Goal: Task Accomplishment & Management: Manage account settings

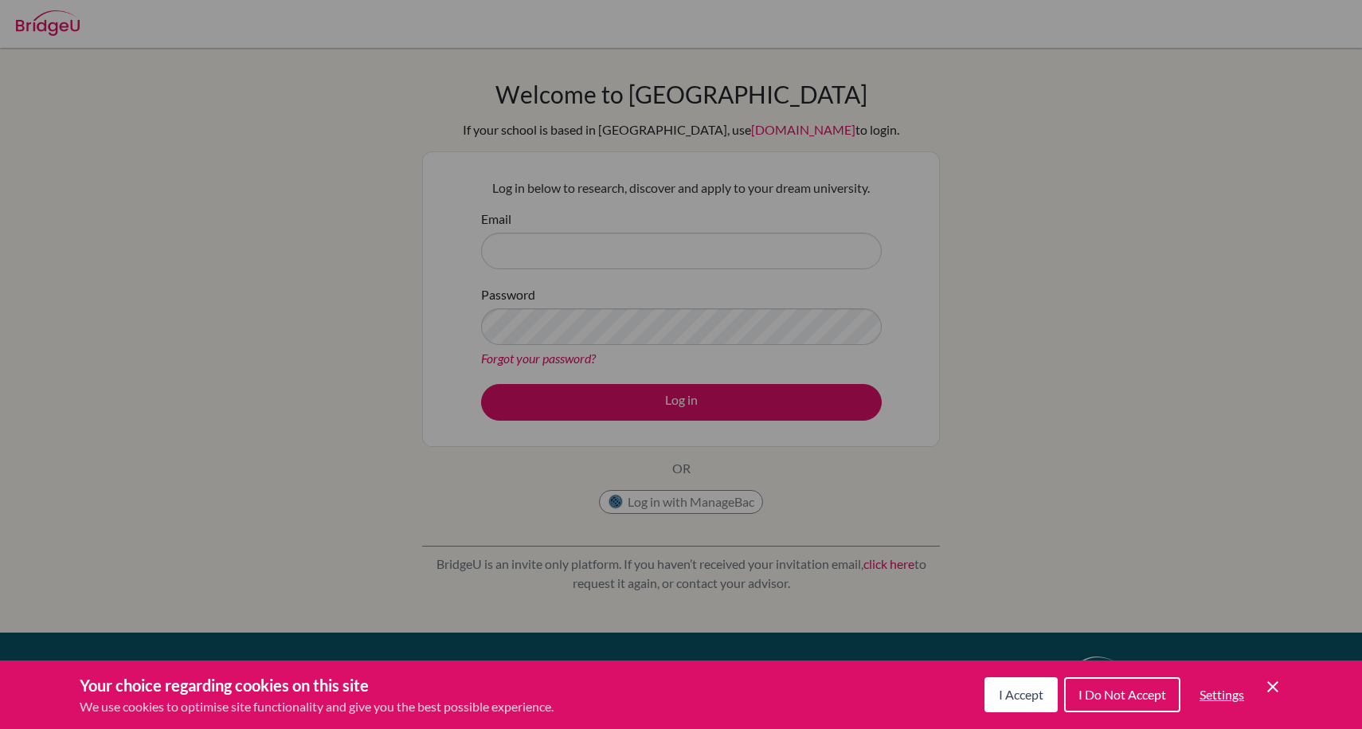
click at [537, 252] on div "Cookie Preferences" at bounding box center [681, 364] width 1362 height 729
click at [1274, 690] on icon "Cookie Control Close Icon" at bounding box center [1272, 686] width 19 height 19
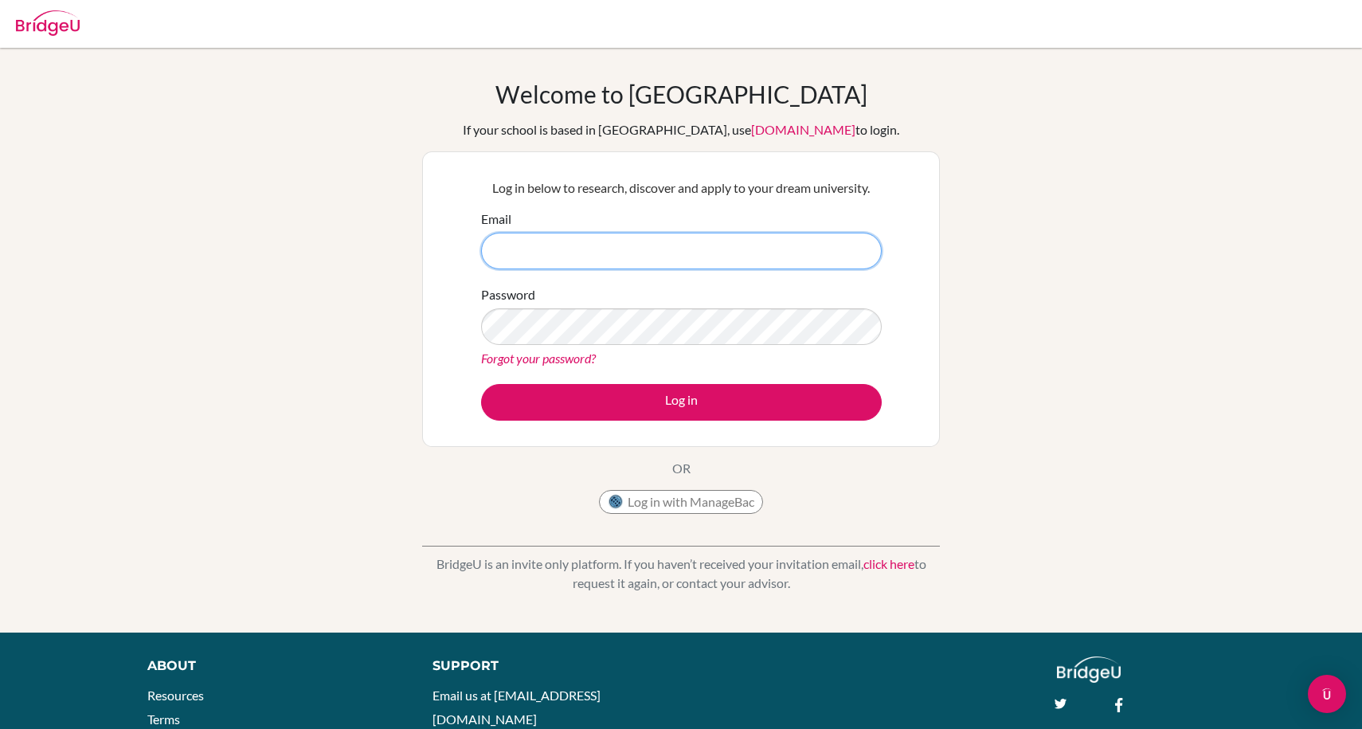
click at [708, 260] on input "Email" at bounding box center [681, 251] width 401 height 37
type input "[EMAIL_ADDRESS][DOMAIN_NAME]"
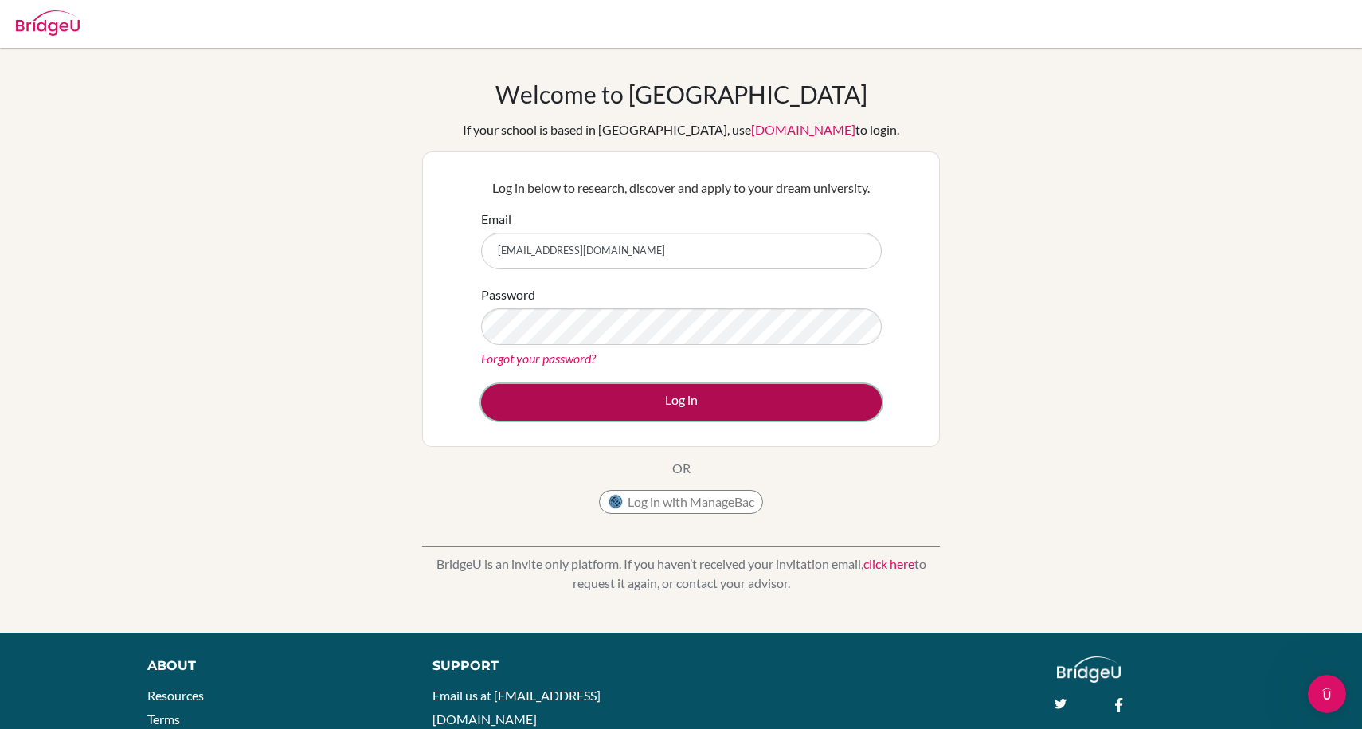
click at [688, 413] on button "Log in" at bounding box center [681, 402] width 401 height 37
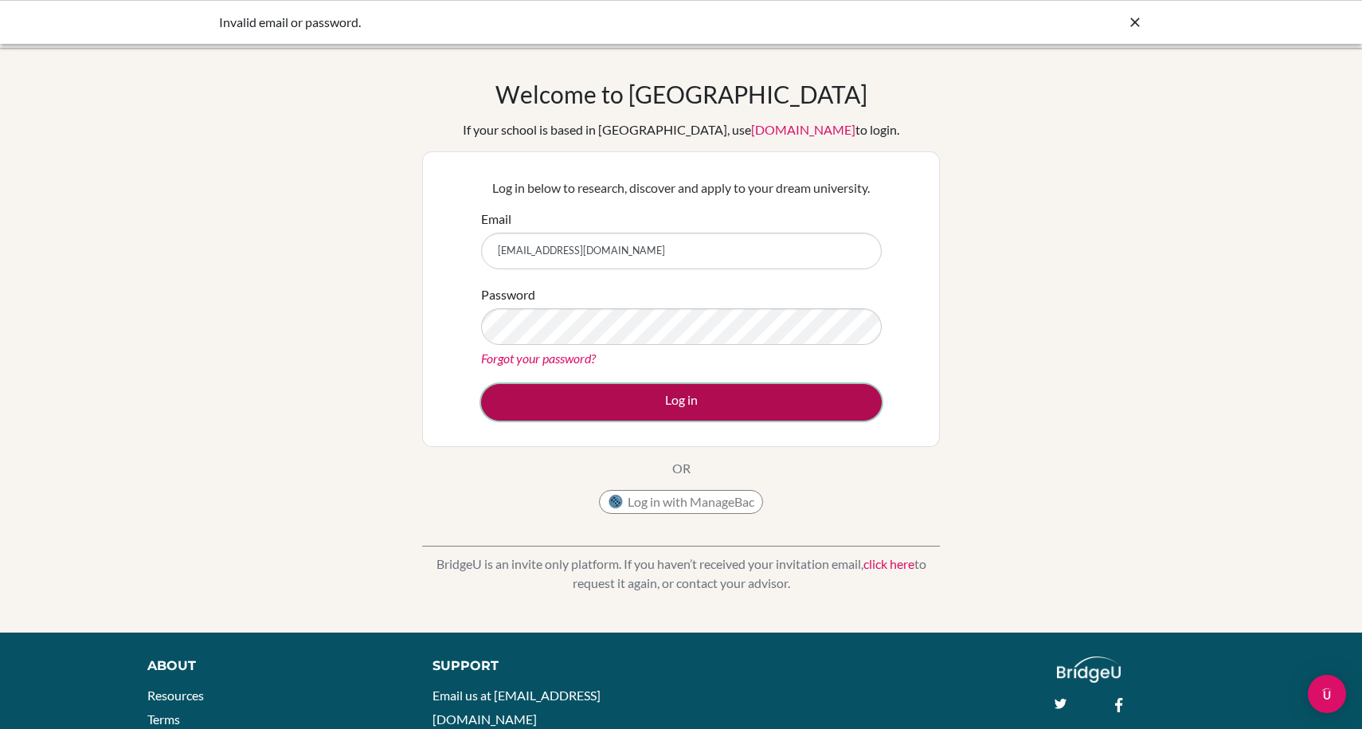
click at [542, 409] on button "Log in" at bounding box center [681, 402] width 401 height 37
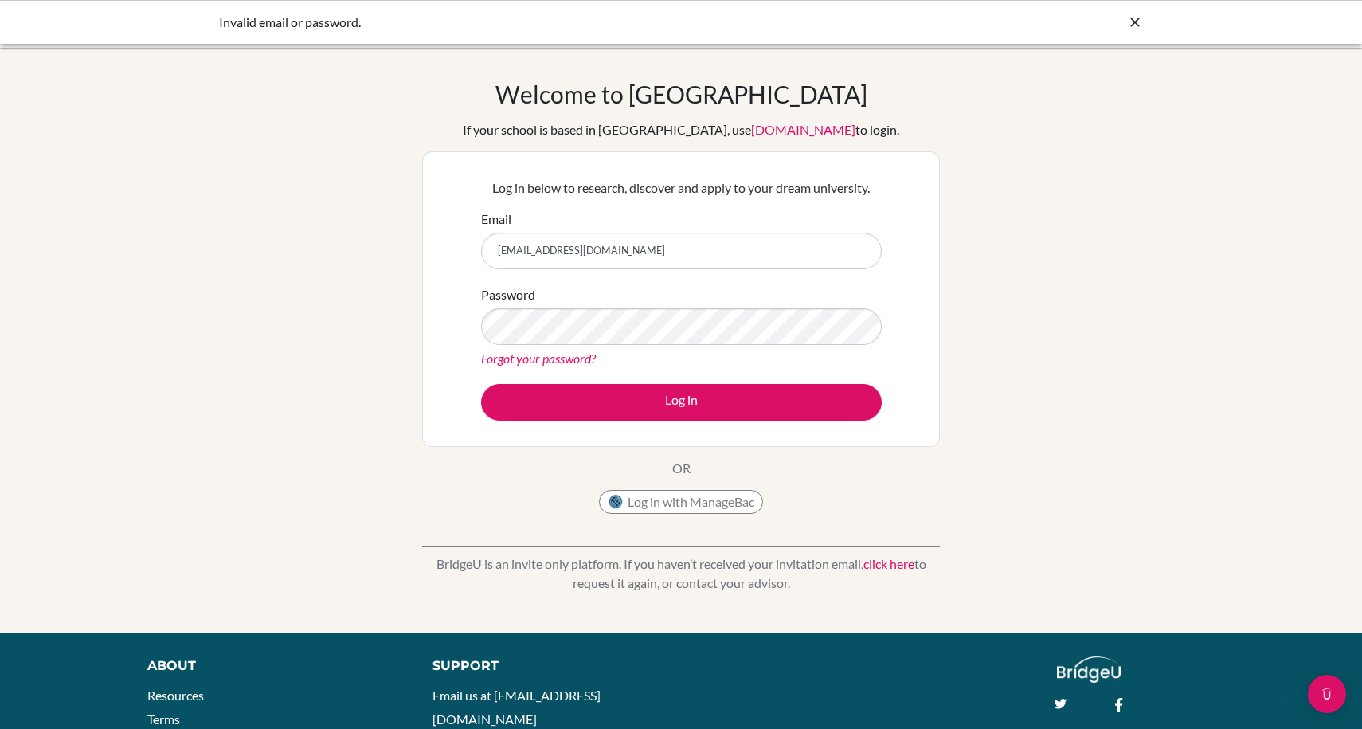
click at [611, 248] on input "[EMAIL_ADDRESS][DOMAIN_NAME]" at bounding box center [681, 251] width 401 height 37
type input "yuanyuanzheng203@gmail.com"
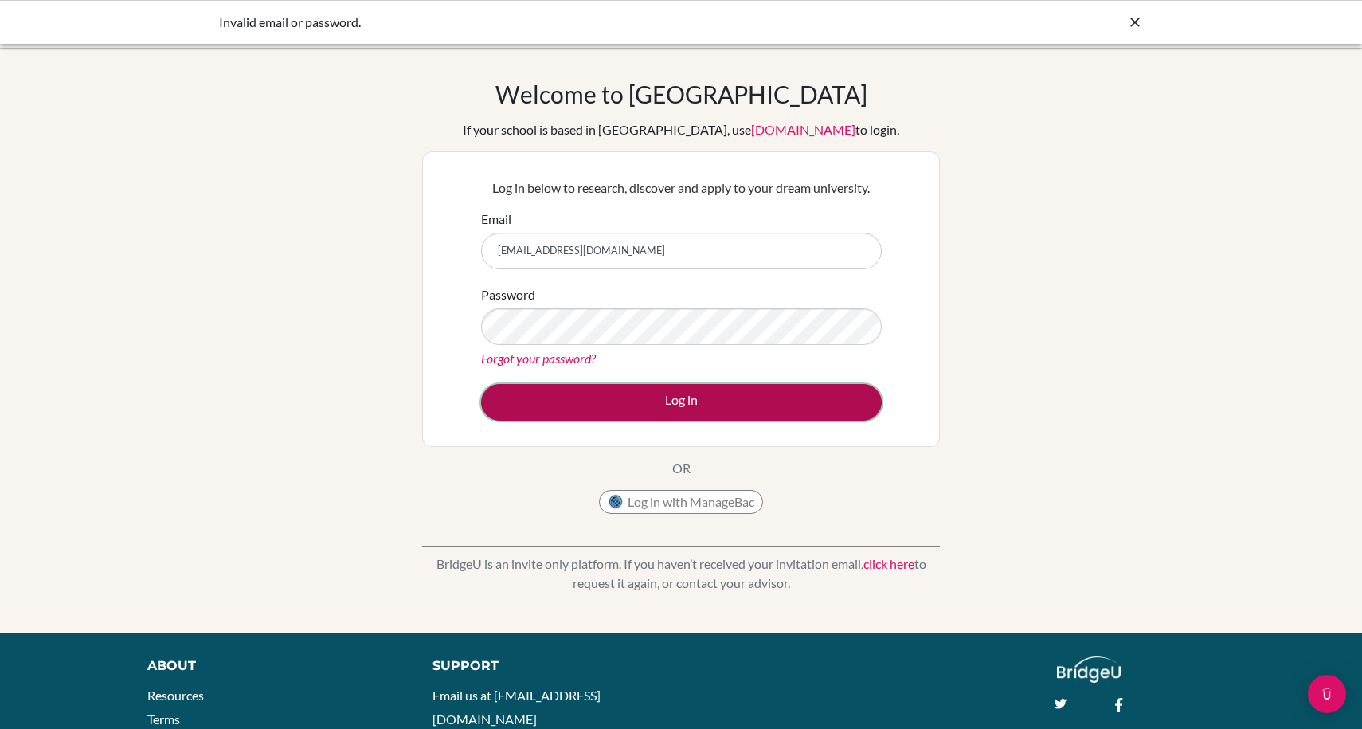
click at [629, 395] on button "Log in" at bounding box center [681, 402] width 401 height 37
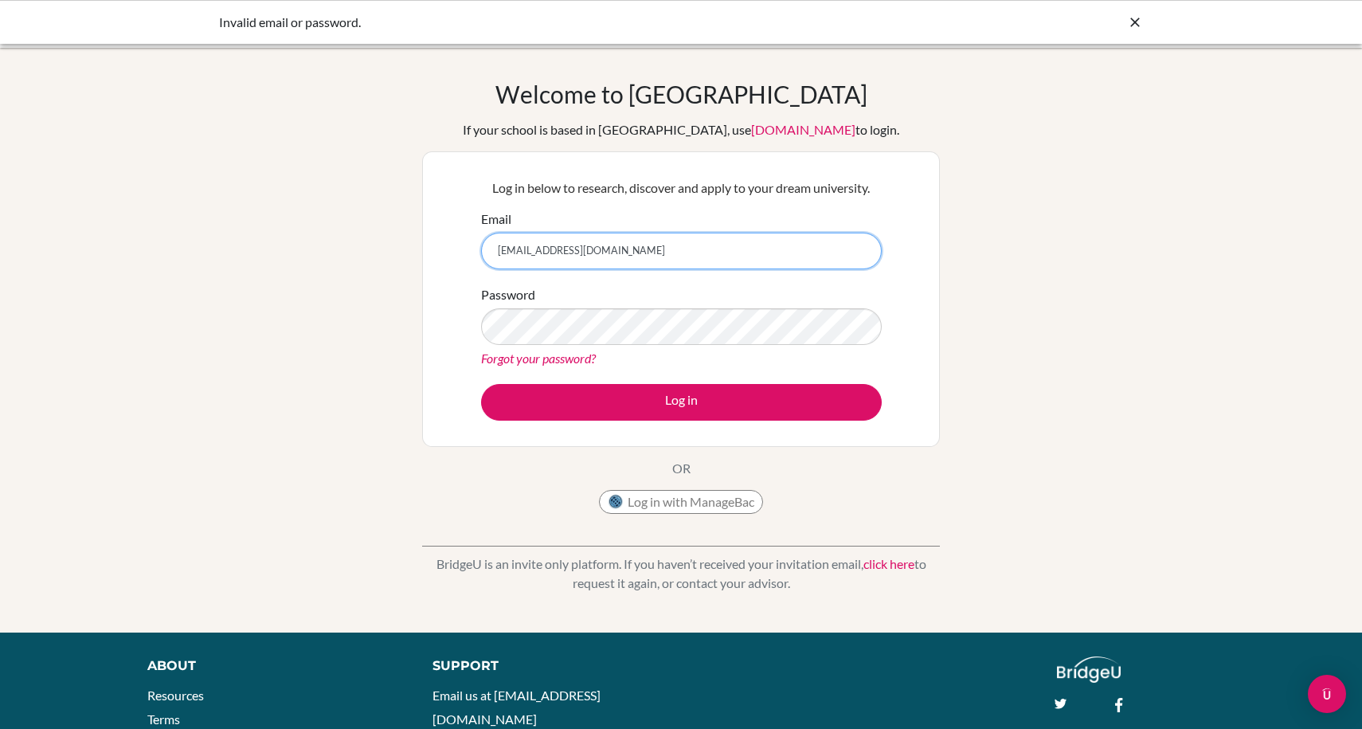
click at [645, 252] on input "[EMAIL_ADDRESS][DOMAIN_NAME]" at bounding box center [681, 251] width 401 height 37
